Goal: Find specific page/section: Find specific page/section

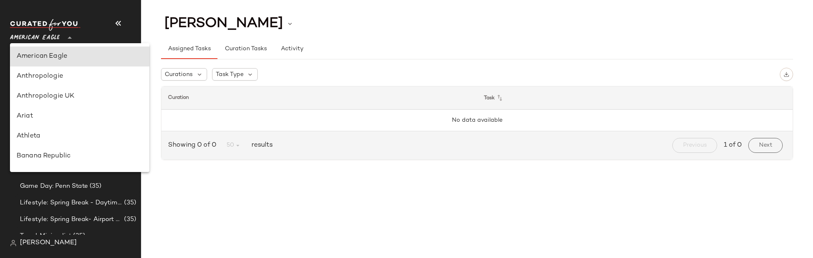
click at [44, 34] on span "American Eagle" at bounding box center [35, 35] width 50 height 15
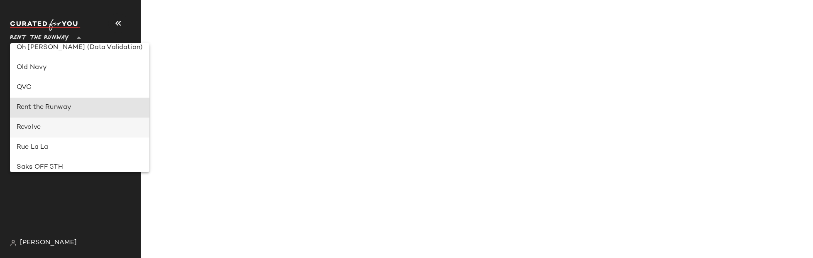
type input "**"
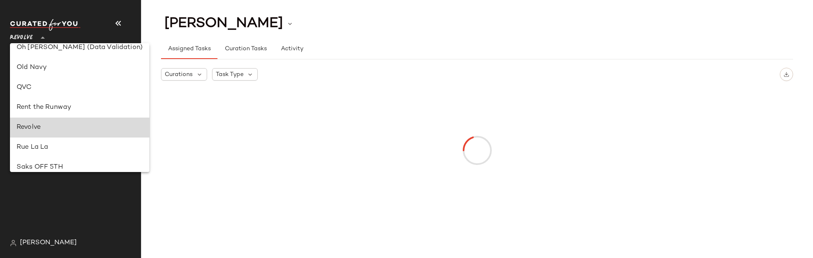
click at [33, 126] on div "Revolve" at bounding box center [80, 127] width 126 height 10
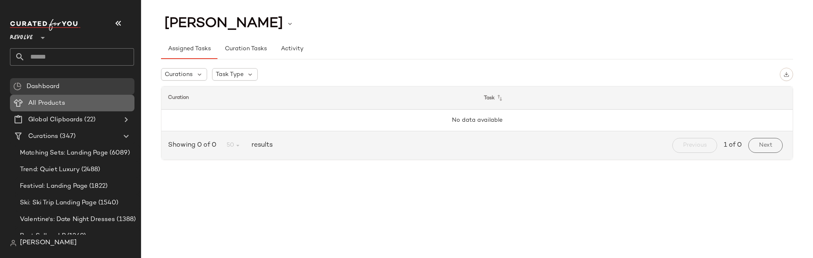
click at [32, 97] on Products "All Products" at bounding box center [72, 103] width 124 height 17
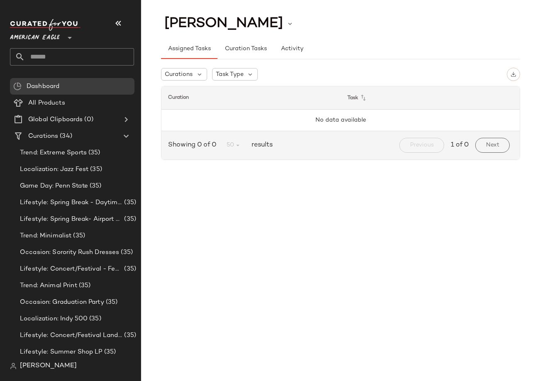
click at [57, 29] on span "American Eagle" at bounding box center [35, 35] width 50 height 15
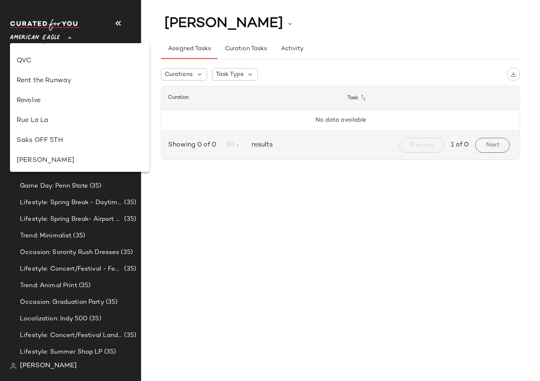
scroll to position [379, 0]
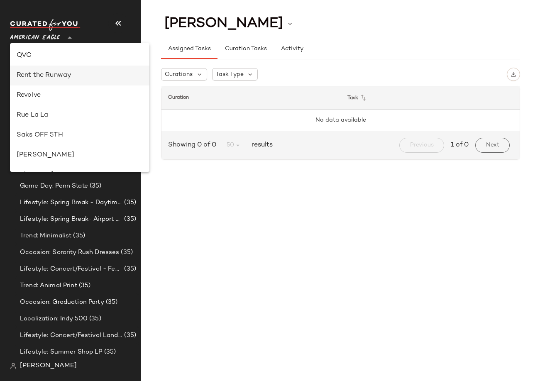
click at [46, 72] on div "Rent the Runway" at bounding box center [80, 76] width 126 height 10
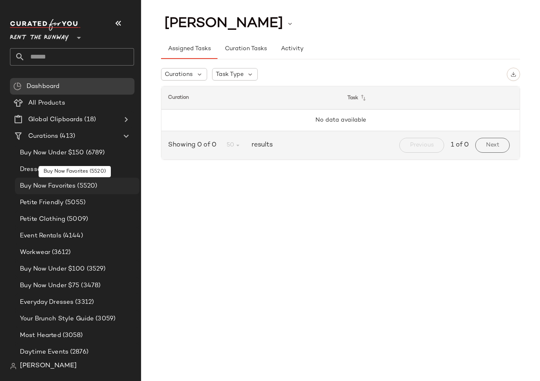
click at [33, 183] on span "Buy Now Favorites" at bounding box center [48, 186] width 56 height 10
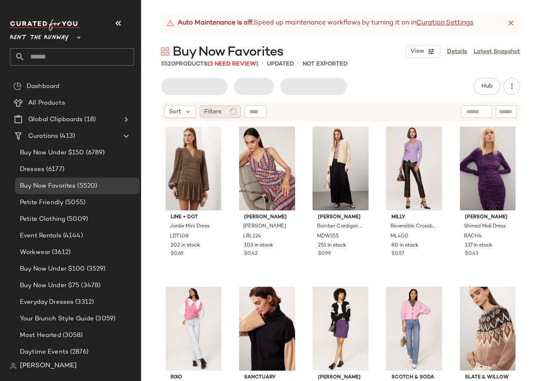
click at [227, 112] on div "Filters" at bounding box center [220, 111] width 41 height 12
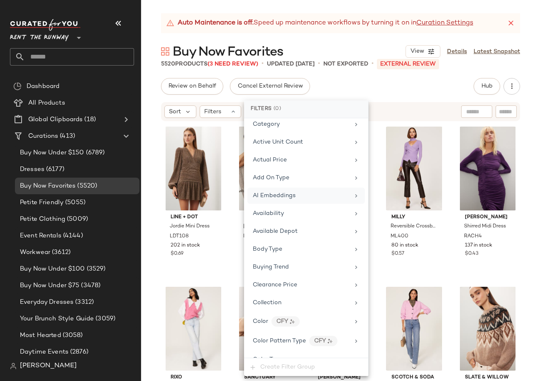
scroll to position [45, 0]
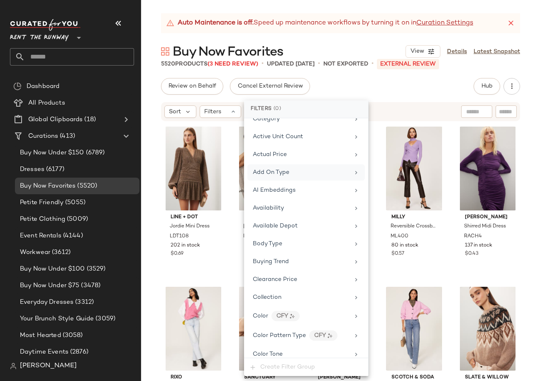
click at [278, 171] on span "Add On Type" at bounding box center [271, 172] width 37 height 6
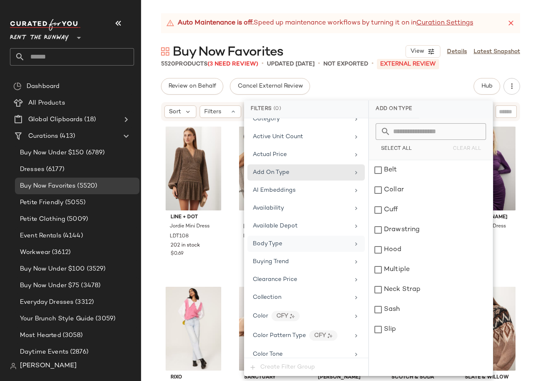
click at [271, 245] on span "Body Type" at bounding box center [267, 244] width 29 height 6
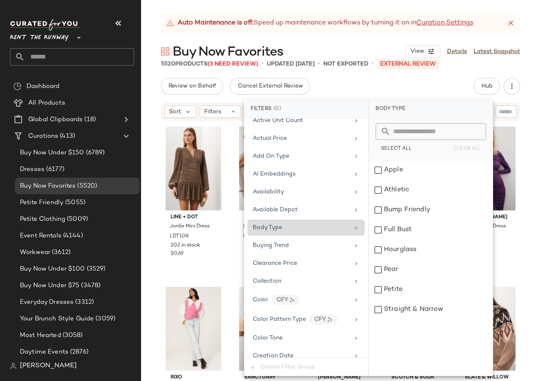
scroll to position [93, 0]
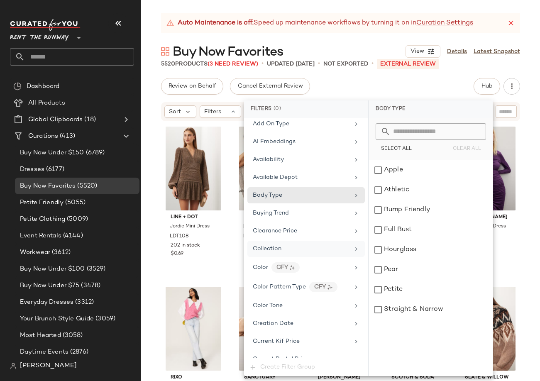
click at [257, 248] on span "Collection" at bounding box center [267, 249] width 29 height 6
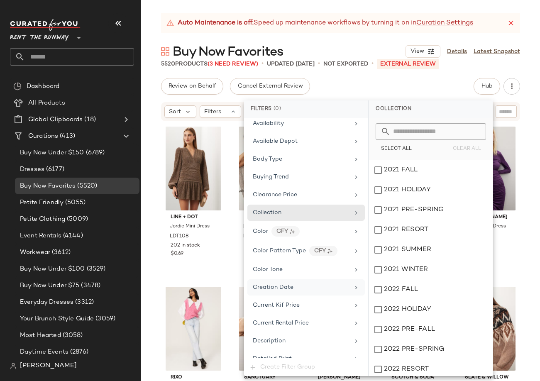
scroll to position [135, 0]
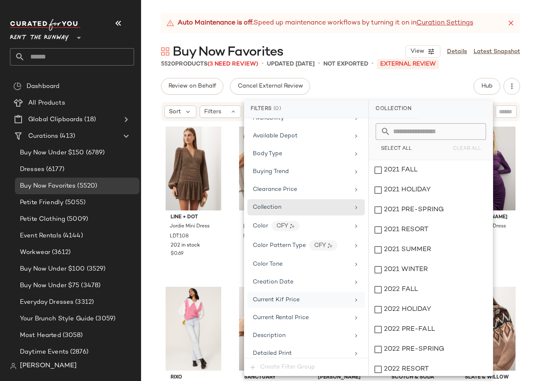
click at [271, 295] on div "Current Kif Price" at bounding box center [305, 300] width 117 height 16
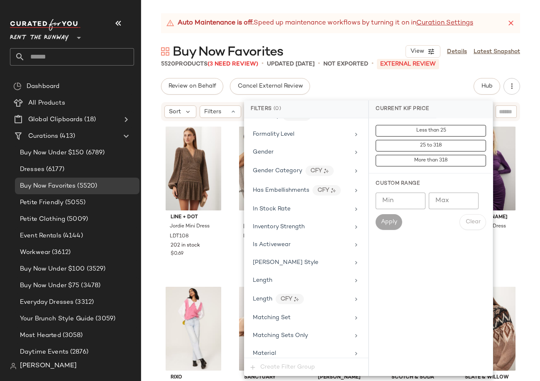
scroll to position [559, 0]
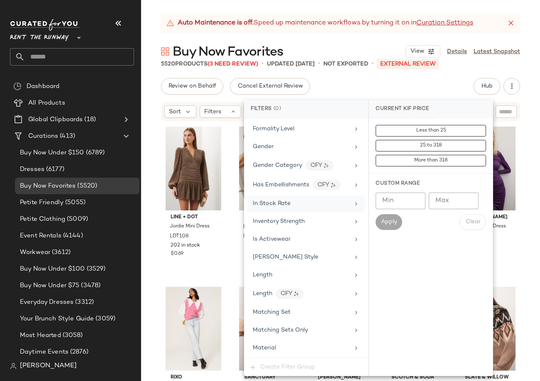
click at [276, 199] on div "In Stock Rate" at bounding box center [272, 203] width 38 height 9
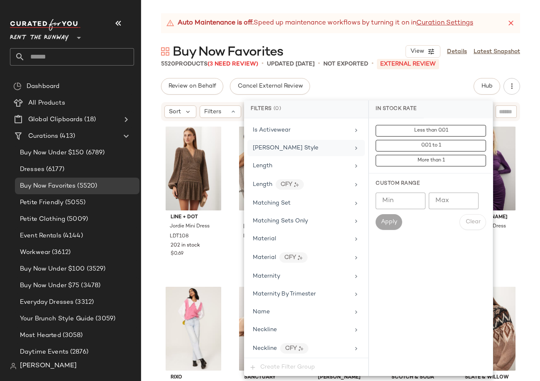
scroll to position [673, 0]
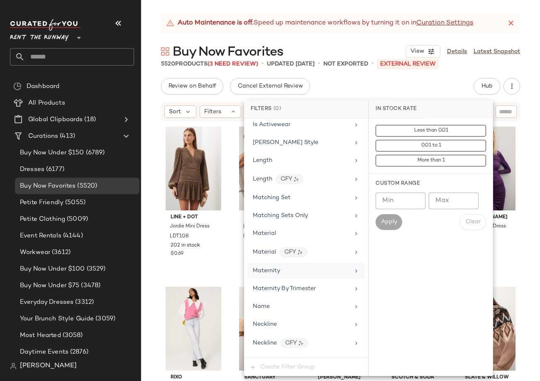
click at [281, 275] on div "Maternity" at bounding box center [305, 271] width 117 height 16
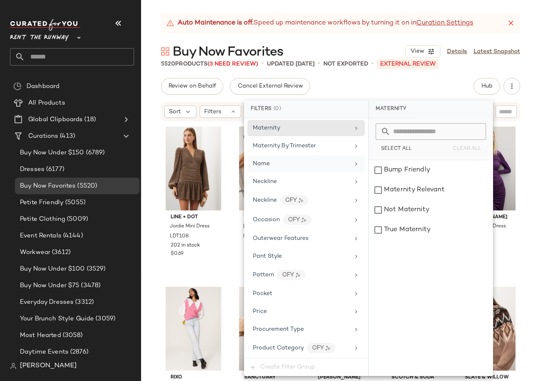
scroll to position [837, 0]
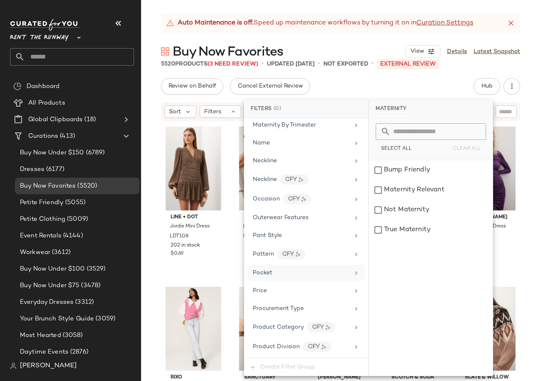
click at [285, 267] on div "Pocket" at bounding box center [305, 273] width 117 height 16
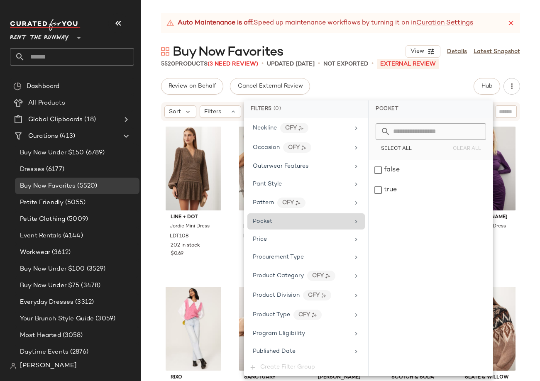
scroll to position [894, 0]
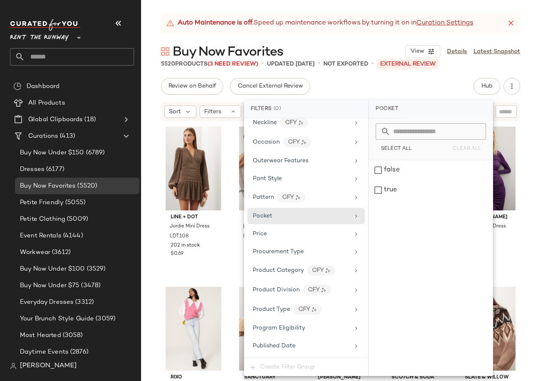
click at [333, 87] on div "Review on Behalf Cancel External Review Hub Send for Review External Review Int…" at bounding box center [340, 86] width 359 height 17
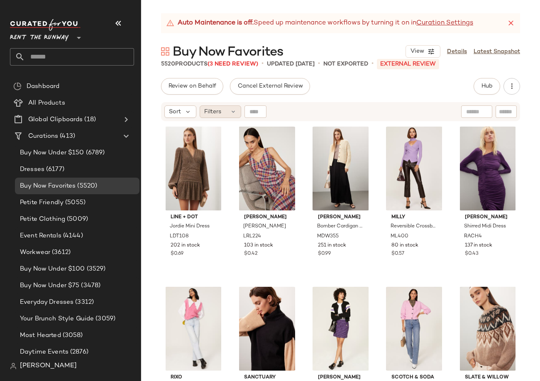
click at [219, 111] on span "Filters" at bounding box center [212, 111] width 17 height 9
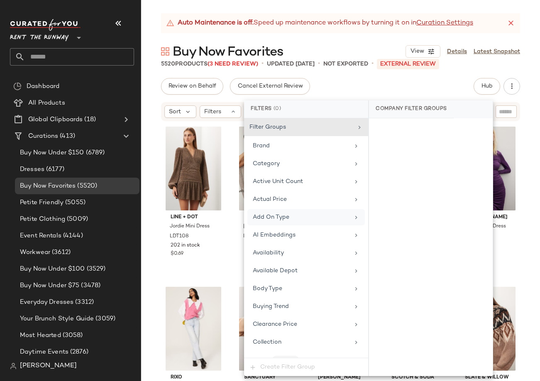
click at [287, 223] on div "Add On Type" at bounding box center [305, 217] width 117 height 16
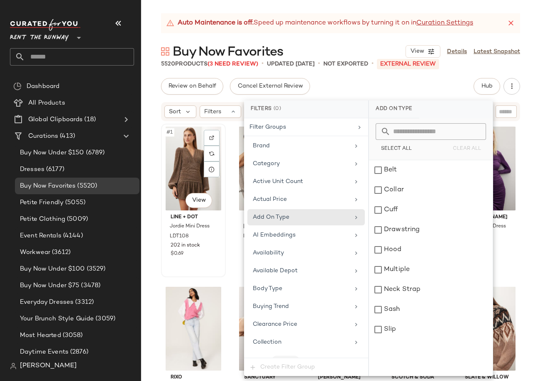
click at [170, 192] on div "#1 View" at bounding box center [193, 169] width 59 height 84
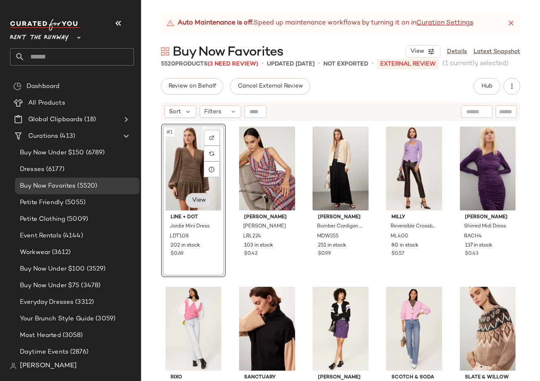
click at [198, 194] on body "Rent the Runway ** Dashboard All Products Global Clipboards (18) Curations (413…" at bounding box center [270, 190] width 540 height 381
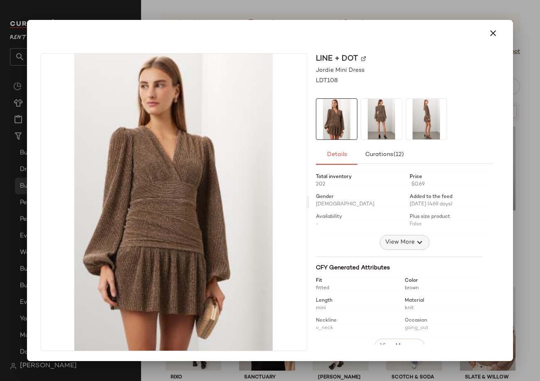
click at [395, 247] on span "View More" at bounding box center [399, 242] width 30 height 10
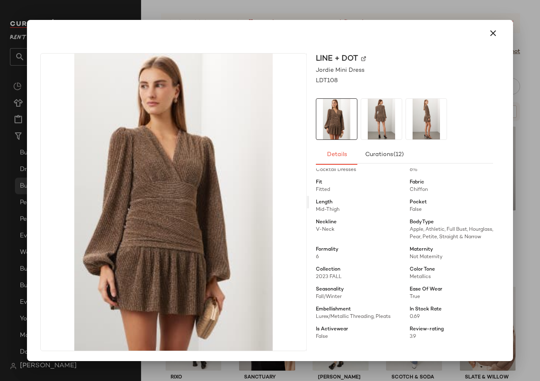
scroll to position [180, 0]
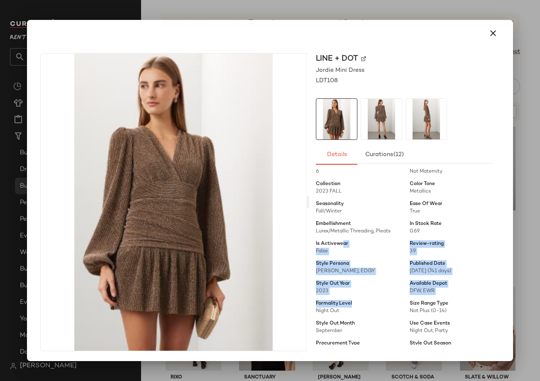
drag, startPoint x: 358, startPoint y: 253, endPoint x: 388, endPoint y: 307, distance: 61.6
click at [388, 307] on div "Total inventory 202 Price $0.69 Gender Female Added to the feed 06/24/2024 (469…" at bounding box center [404, 226] width 177 height 475
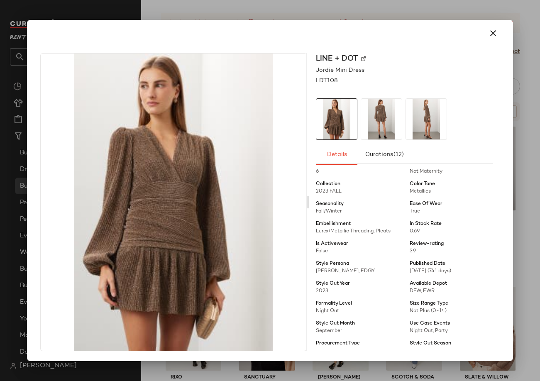
click at [231, 2] on div at bounding box center [270, 190] width 540 height 381
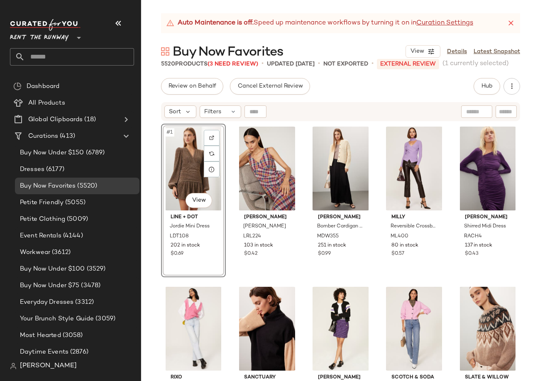
click at [48, 38] on span "Rent the Runway" at bounding box center [39, 35] width 59 height 15
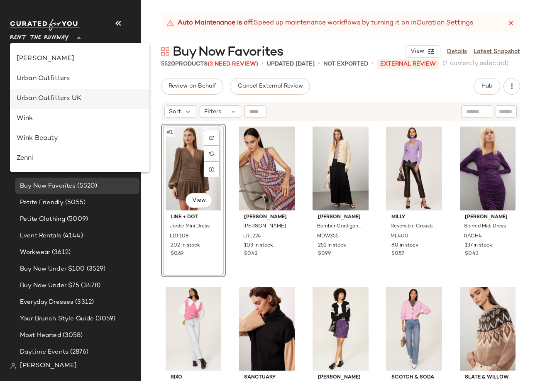
scroll to position [465, 0]
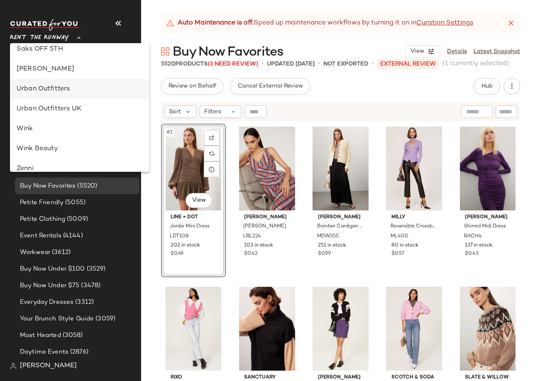
click at [41, 86] on div "Urban Outfitters" at bounding box center [80, 89] width 126 height 10
type input "**"
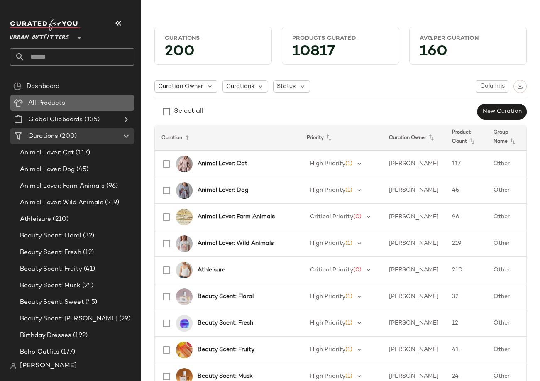
click at [57, 100] on span "All Products" at bounding box center [46, 103] width 37 height 10
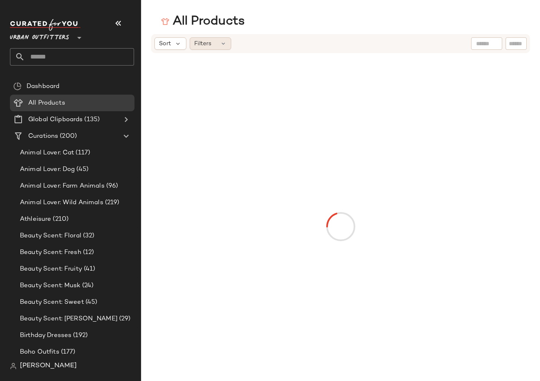
click at [210, 44] on span "Filters" at bounding box center [202, 43] width 17 height 9
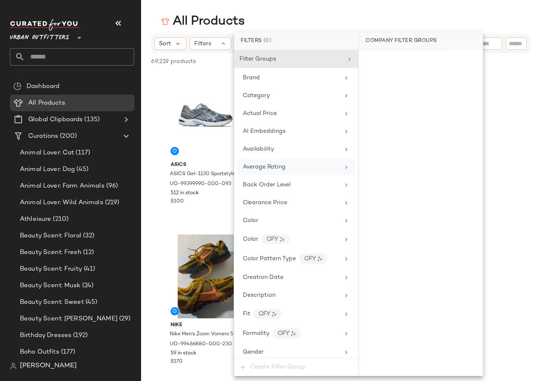
click at [264, 161] on div "Average Rating" at bounding box center [295, 167] width 117 height 16
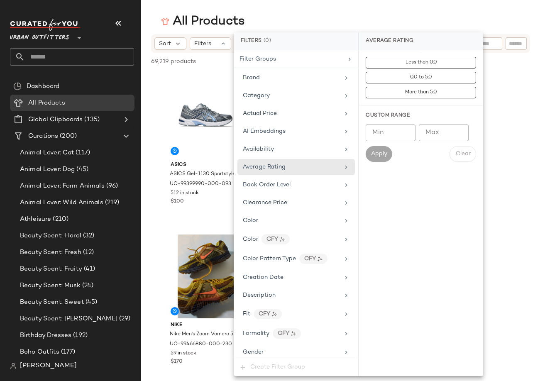
click at [397, 139] on input "Min" at bounding box center [390, 132] width 50 height 17
type input "***"
click at [381, 157] on span "Apply" at bounding box center [378, 154] width 17 height 7
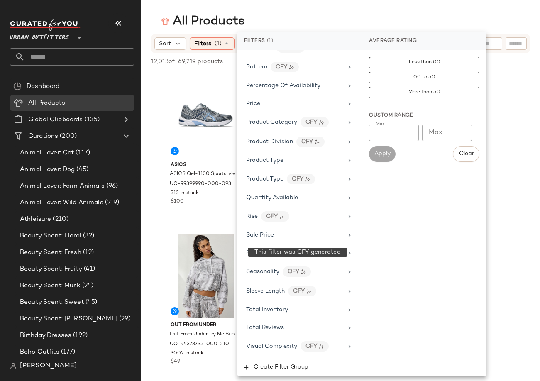
scroll to position [589, 0]
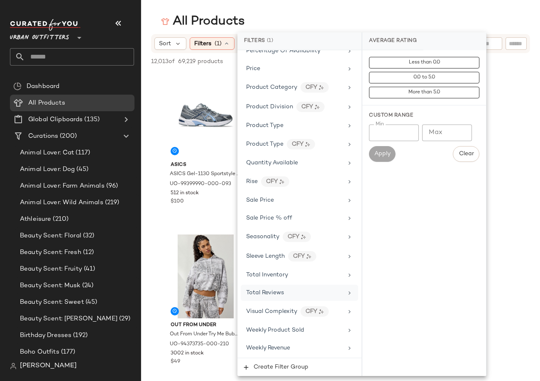
click at [277, 292] on span "Total Reviews" at bounding box center [265, 293] width 38 height 6
click at [379, 125] on input "Min" at bounding box center [394, 132] width 50 height 17
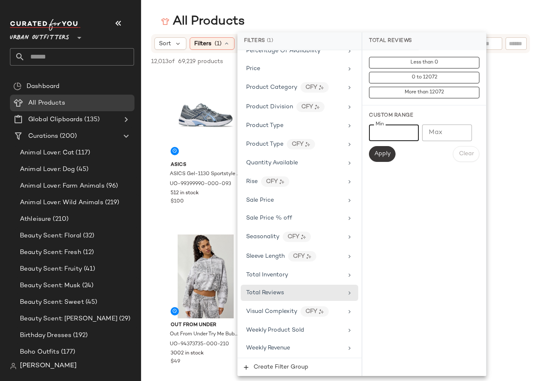
type input "*"
click at [382, 148] on button "Apply" at bounding box center [382, 154] width 27 height 16
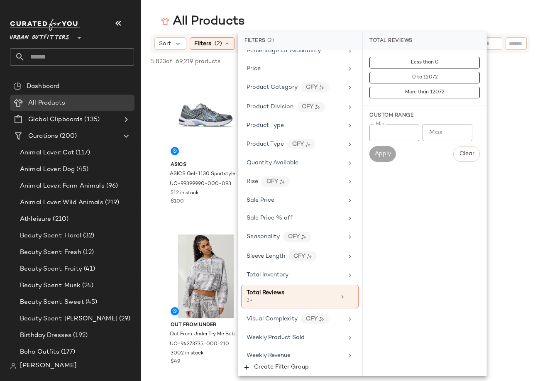
click at [293, 14] on div "All Products" at bounding box center [340, 21] width 399 height 17
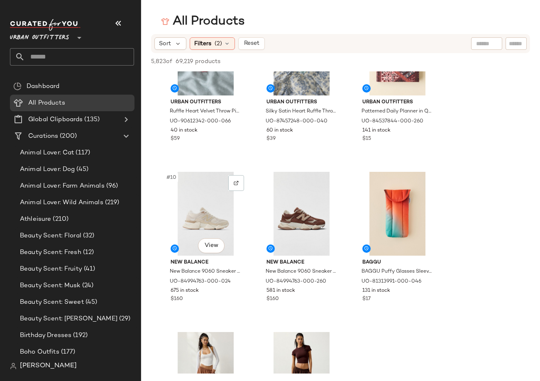
scroll to position [0, 0]
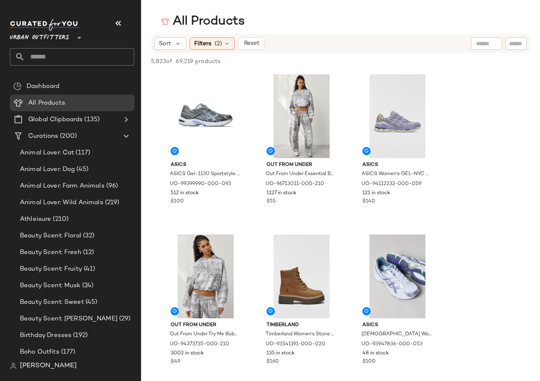
click at [161, 61] on span "5,823 of" at bounding box center [161, 61] width 21 height 9
click at [156, 61] on span "5,823 of" at bounding box center [161, 61] width 21 height 9
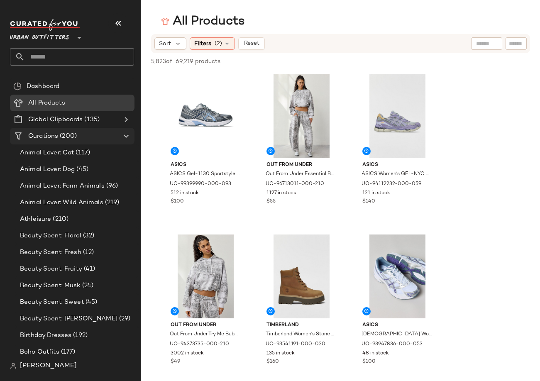
click at [63, 143] on Curations "Curations (200)" at bounding box center [72, 136] width 124 height 17
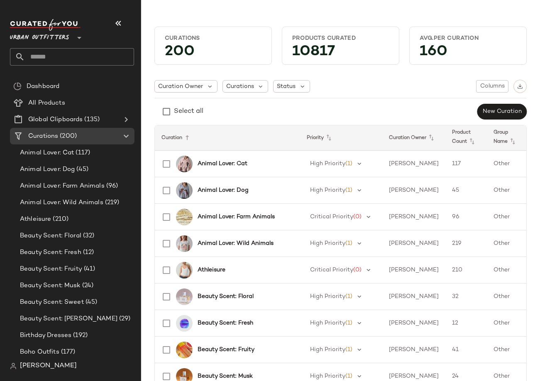
click at [439, 52] on div "160" at bounding box center [468, 53] width 110 height 15
click at [63, 44] on div "Urban Outfitters **" at bounding box center [72, 42] width 124 height 46
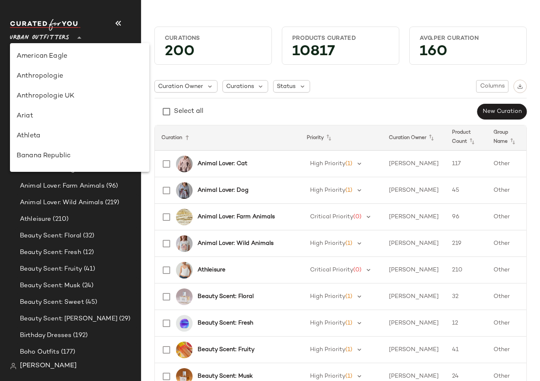
click at [63, 33] on span "Urban Outfitters" at bounding box center [39, 35] width 59 height 15
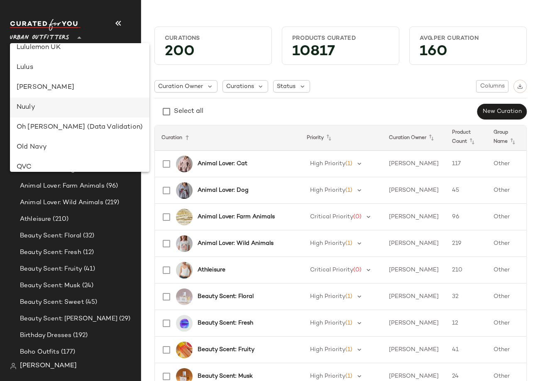
scroll to position [247, 0]
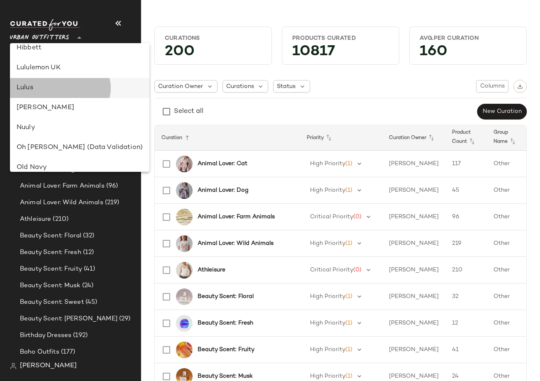
click at [45, 83] on div "Lulus" at bounding box center [79, 88] width 139 height 20
type input "**"
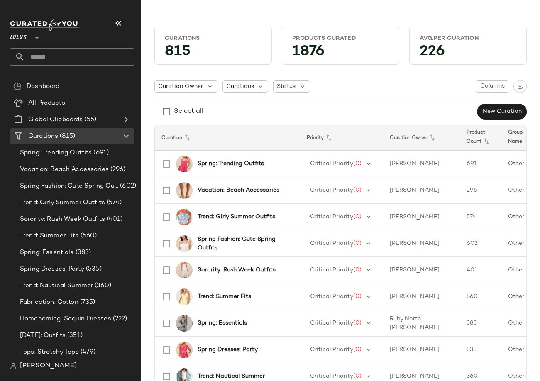
click at [435, 50] on div "226" at bounding box center [468, 53] width 110 height 15
click at [337, 108] on div "Select all New Curation" at bounding box center [340, 111] width 372 height 17
click at [288, 110] on div "Select all New Curation" at bounding box center [340, 111] width 372 height 17
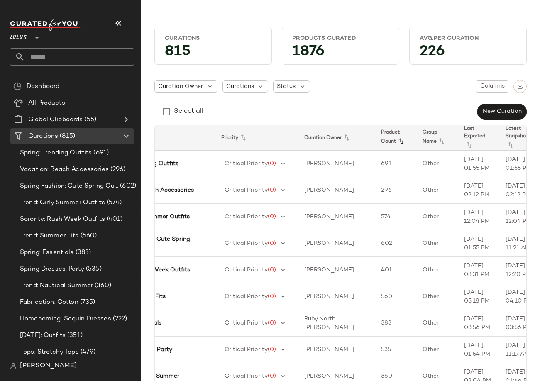
scroll to position [0, 112]
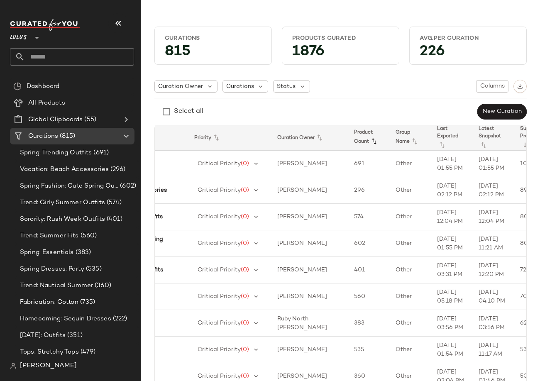
click at [369, 145] on icon at bounding box center [374, 141] width 10 height 10
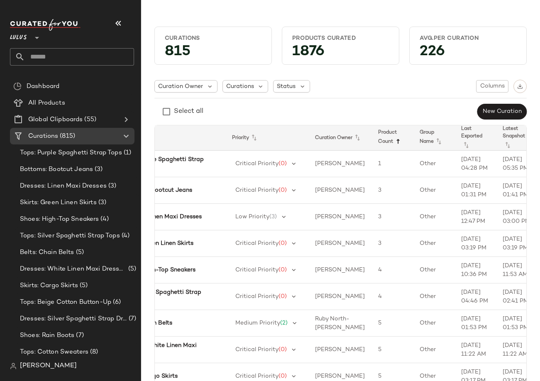
scroll to position [0, 77]
click at [391, 145] on icon at bounding box center [396, 141] width 10 height 10
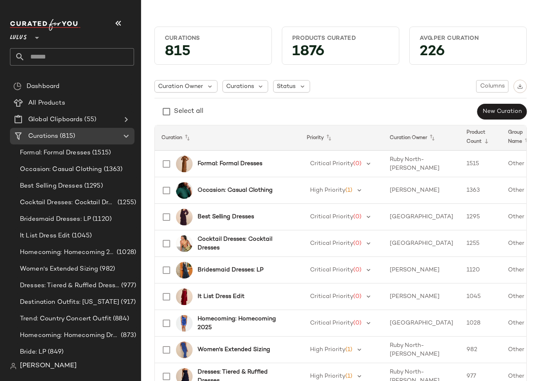
drag, startPoint x: 365, startPoint y: 112, endPoint x: 327, endPoint y: 117, distance: 38.1
click at [365, 112] on div "Select all New Curation" at bounding box center [340, 111] width 372 height 17
click at [244, 162] on b "Formal: Formal Dresses" at bounding box center [229, 163] width 65 height 9
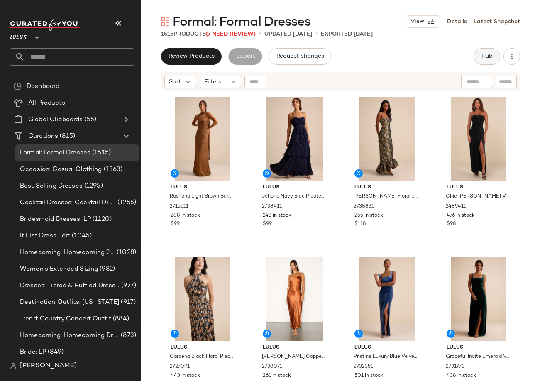
click at [479, 52] on button "Hub" at bounding box center [486, 56] width 27 height 17
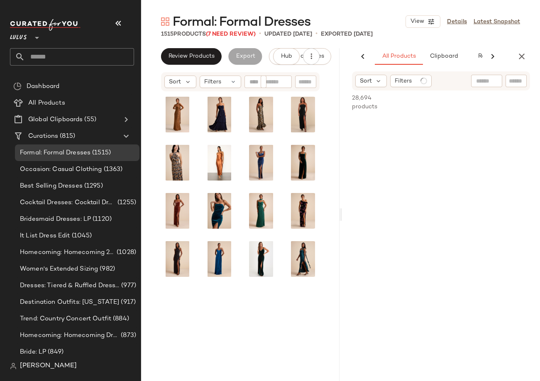
scroll to position [0, 72]
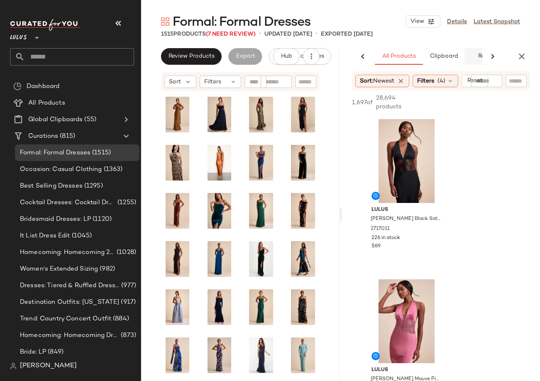
click at [475, 58] on button "Reports" at bounding box center [488, 56] width 48 height 17
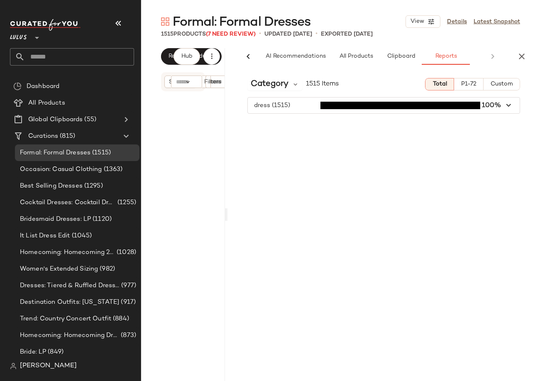
scroll to position [0, 0]
drag, startPoint x: 339, startPoint y: 141, endPoint x: 207, endPoint y: 140, distance: 132.8
click at [190, 149] on div "Formal: Formal Dresses View Details Latest Snapshot 1515 Products (7 Need Revie…" at bounding box center [340, 197] width 399 height 368
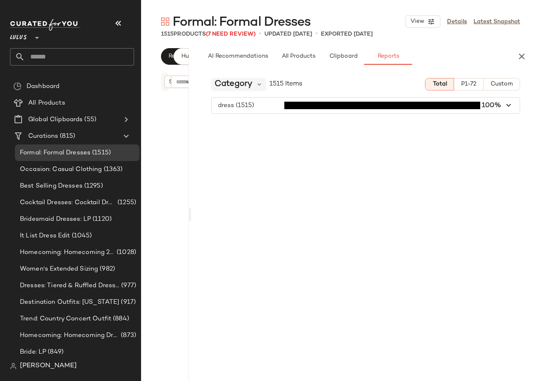
click at [233, 80] on span "Category" at bounding box center [233, 84] width 38 height 12
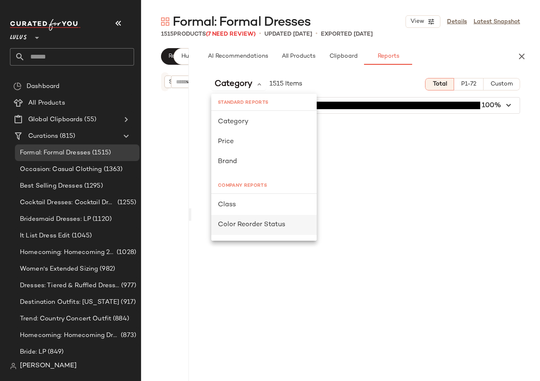
scroll to position [144, 0]
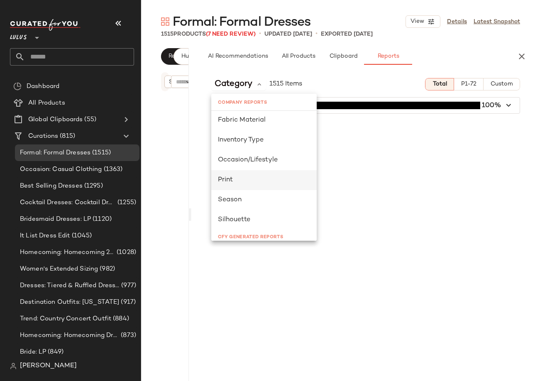
click at [234, 188] on div "Print" at bounding box center [263, 180] width 105 height 20
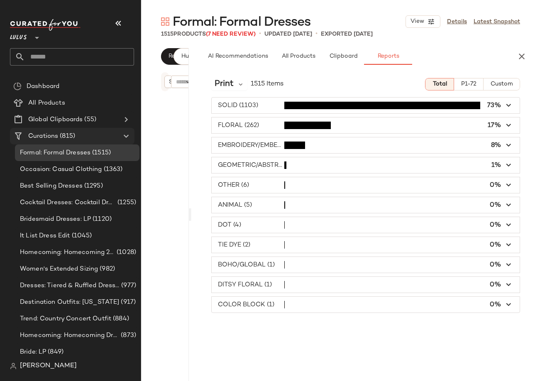
click at [46, 128] on Curations "Curations (815)" at bounding box center [72, 136] width 124 height 17
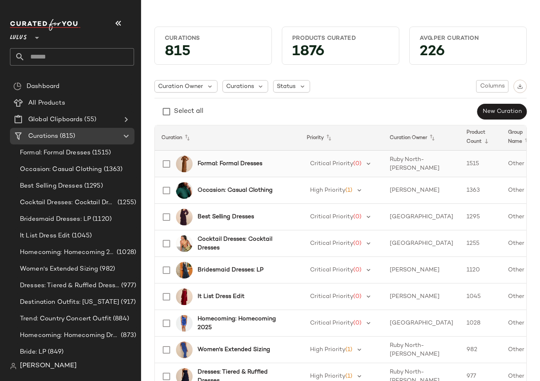
click at [205, 163] on b "Formal: Formal Dresses" at bounding box center [229, 163] width 65 height 9
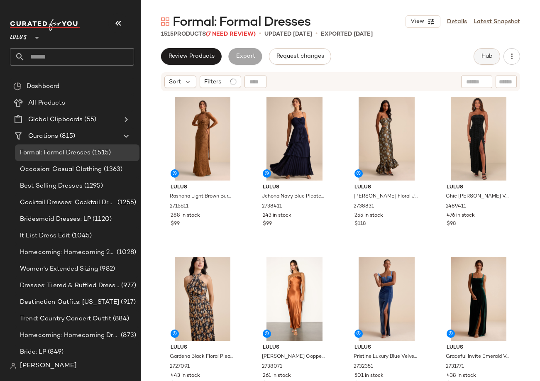
click at [482, 64] on button "Hub" at bounding box center [486, 56] width 27 height 17
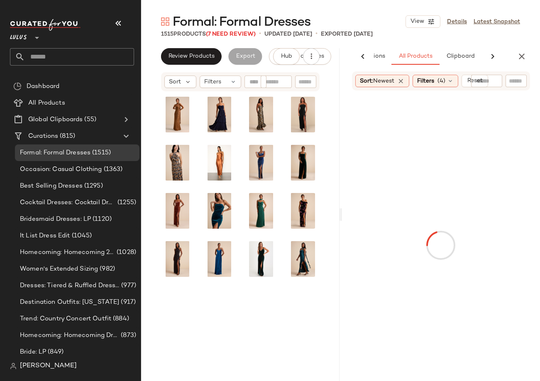
scroll to position [0, 54]
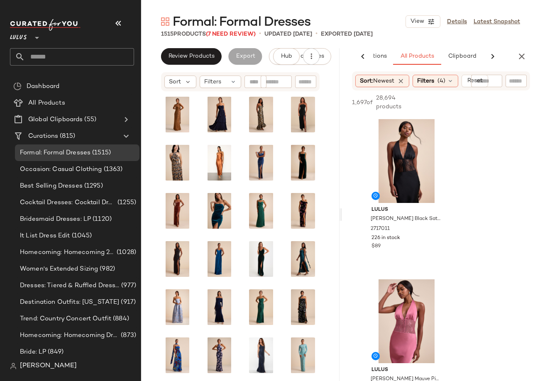
click at [488, 55] on icon at bounding box center [492, 56] width 10 height 10
click at [449, 54] on span "Reports" at bounding box center [458, 56] width 22 height 7
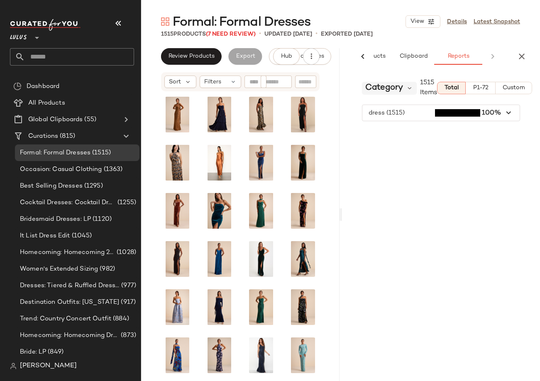
click at [388, 83] on span "Category" at bounding box center [384, 88] width 38 height 12
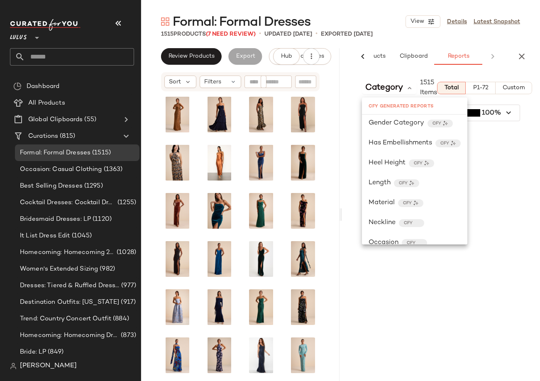
scroll to position [512, 0]
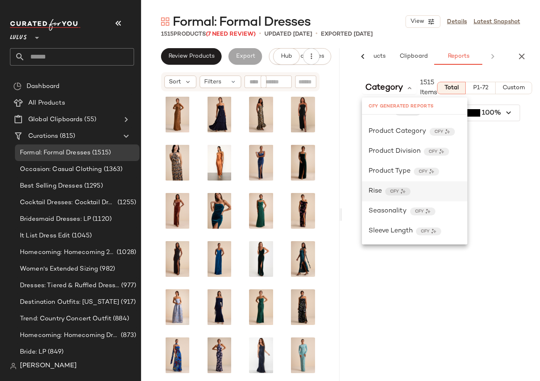
click at [382, 184] on div "Rise CFY" at bounding box center [414, 191] width 105 height 20
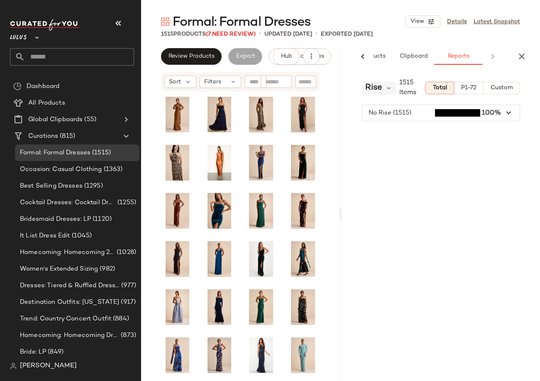
click at [371, 90] on span "Rise" at bounding box center [373, 88] width 17 height 12
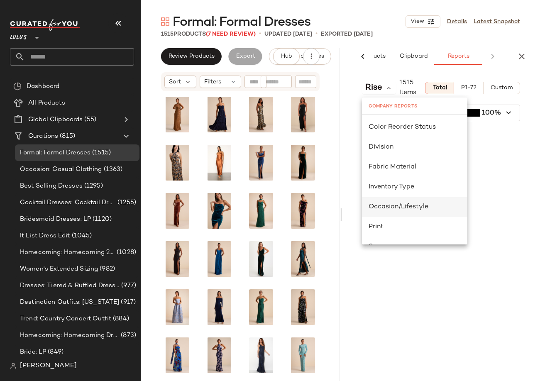
scroll to position [448, 0]
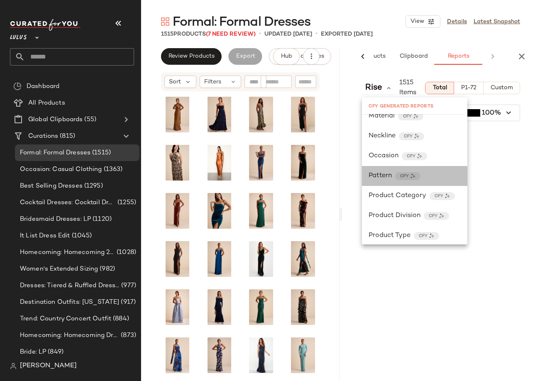
click at [381, 179] on span "Pattern" at bounding box center [379, 176] width 23 height 10
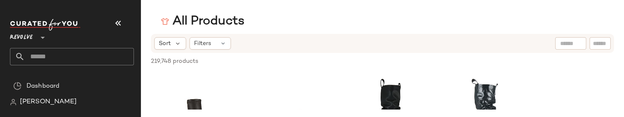
drag, startPoint x: 298, startPoint y: 37, endPoint x: 349, endPoint y: 53, distance: 53.9
click at [298, 37] on div "Sort Filters" at bounding box center [382, 43] width 463 height 19
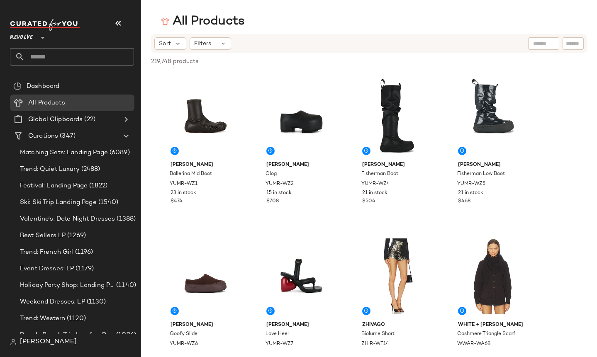
click at [334, 40] on div "Sort Filters" at bounding box center [314, 43] width 321 height 12
